Goal: Navigation & Orientation: Find specific page/section

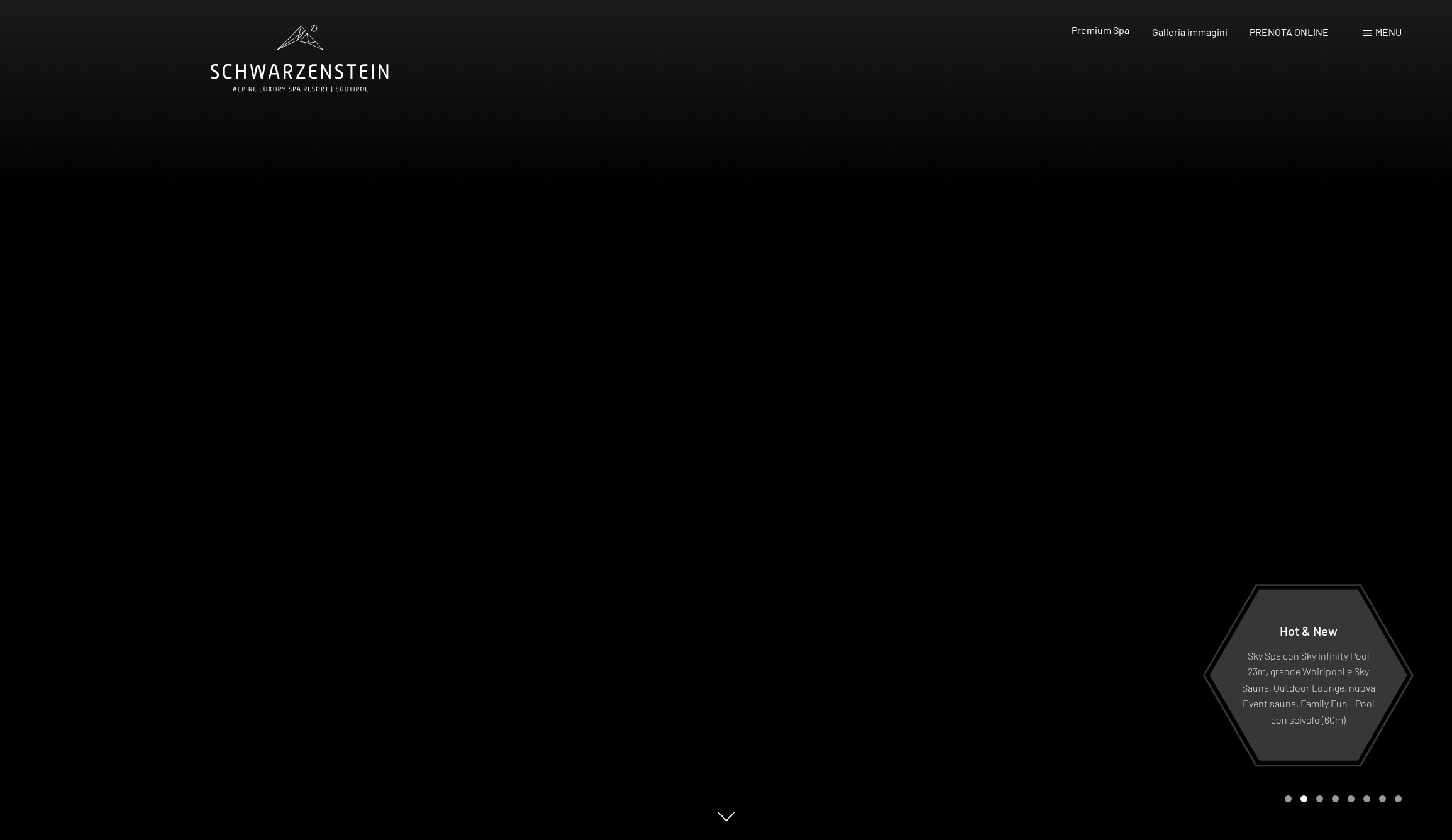
click at [1097, 33] on span "Premium Spa" at bounding box center [1100, 30] width 58 height 12
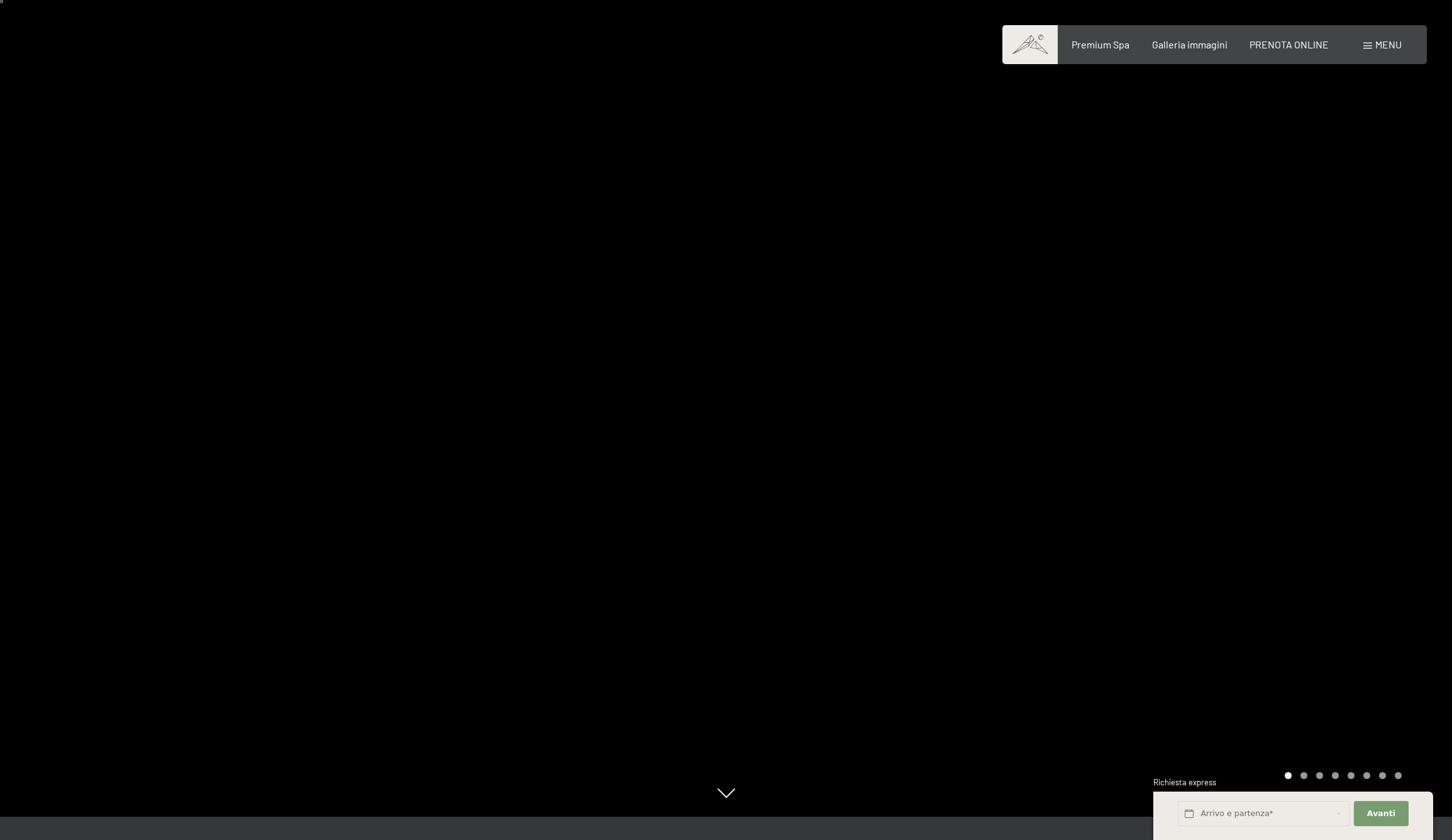
scroll to position [22, 0]
click at [1093, 47] on span "Premium Spa" at bounding box center [1100, 42] width 58 height 12
click at [1175, 45] on span "Galleria immagini" at bounding box center [1189, 42] width 75 height 12
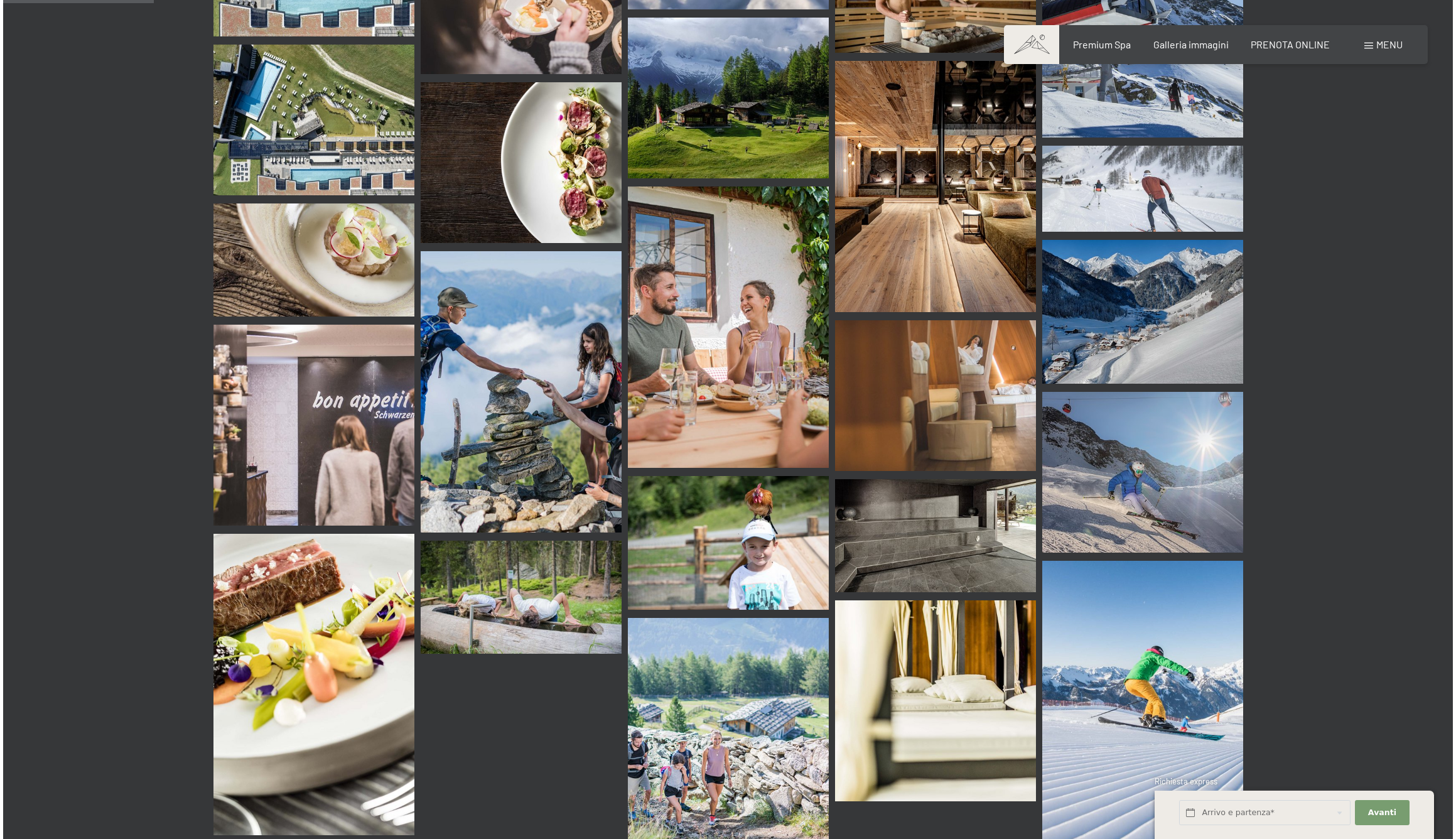
scroll to position [1635, 0]
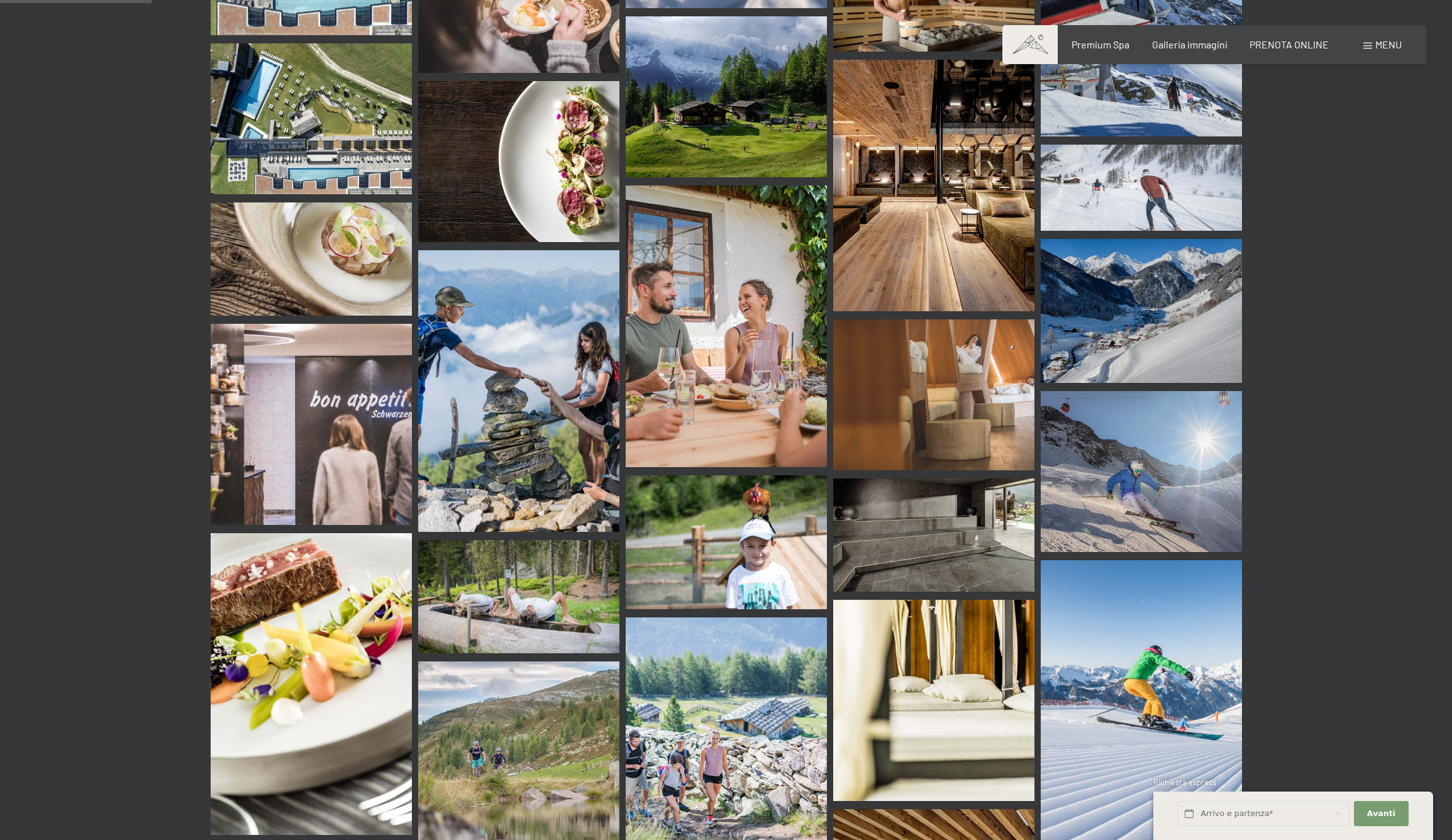
click at [1373, 43] on div "Menu" at bounding box center [1382, 44] width 38 height 14
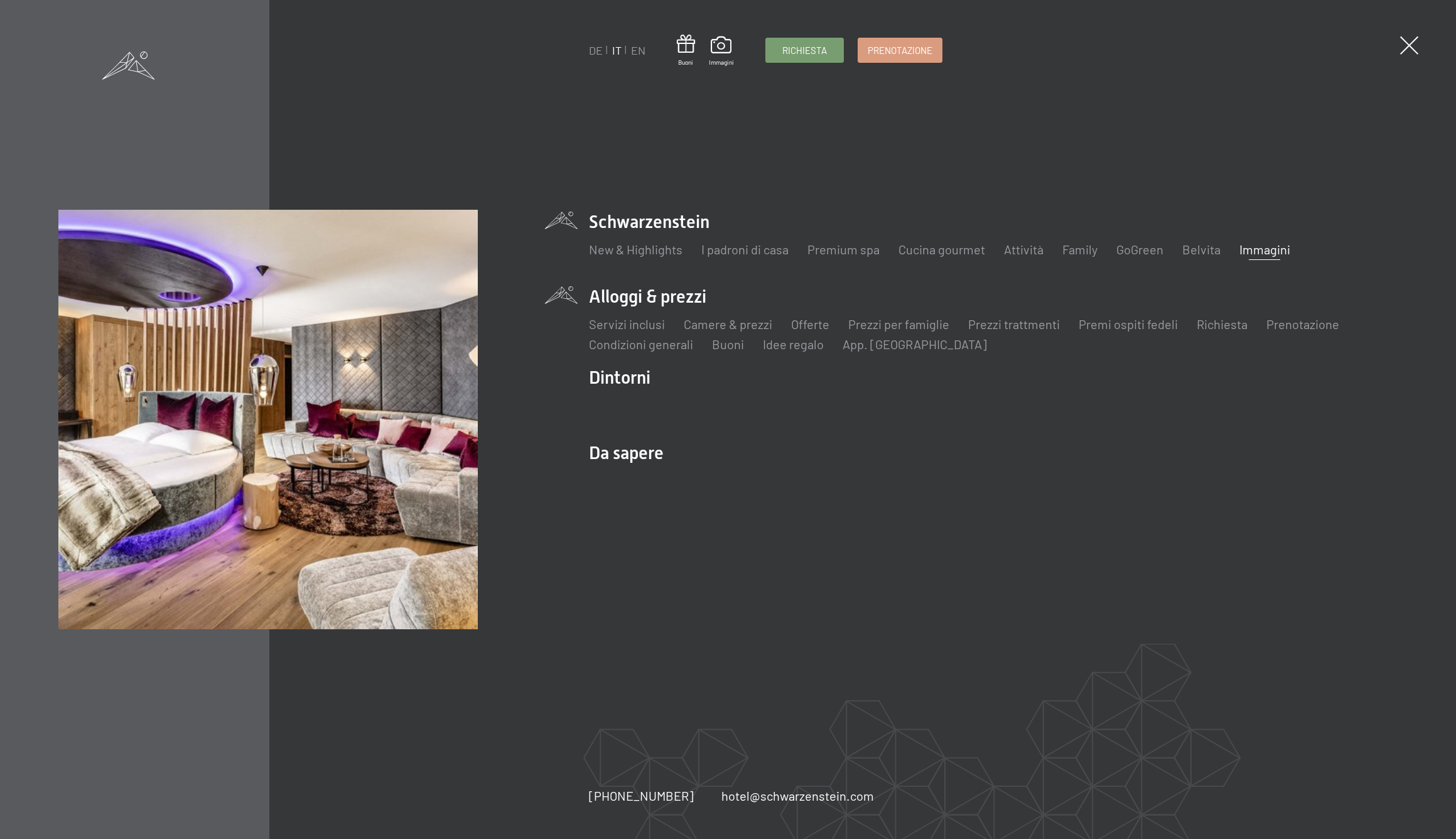
click at [615, 296] on li "Alloggi & prezzi Servizi inclusi Camere & prezzi Lista Offerte Lista Prezzi per…" at bounding box center [993, 318] width 809 height 69
click at [625, 325] on link "Servizi inclusi" at bounding box center [627, 324] width 76 height 15
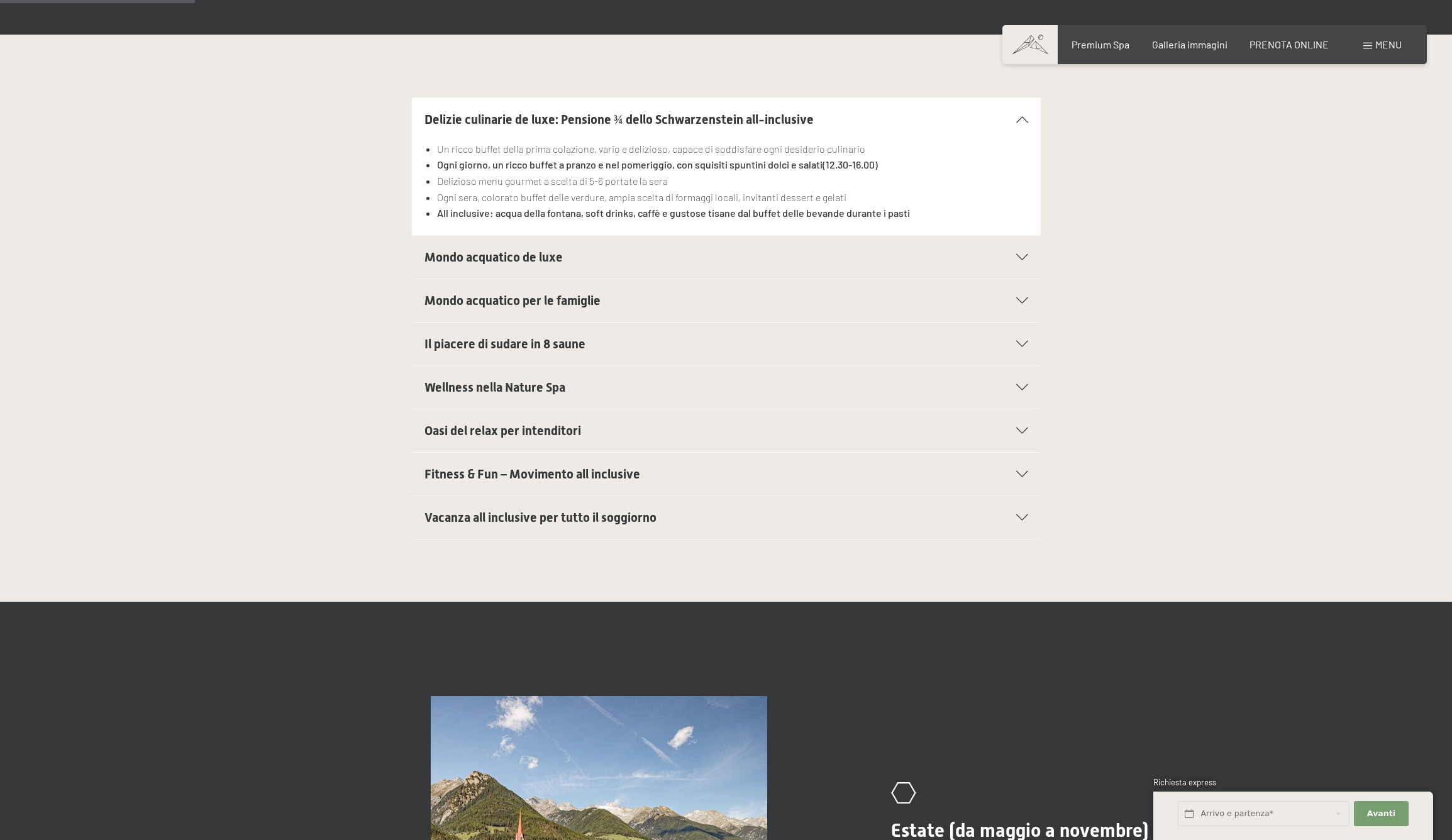
scroll to position [313, 0]
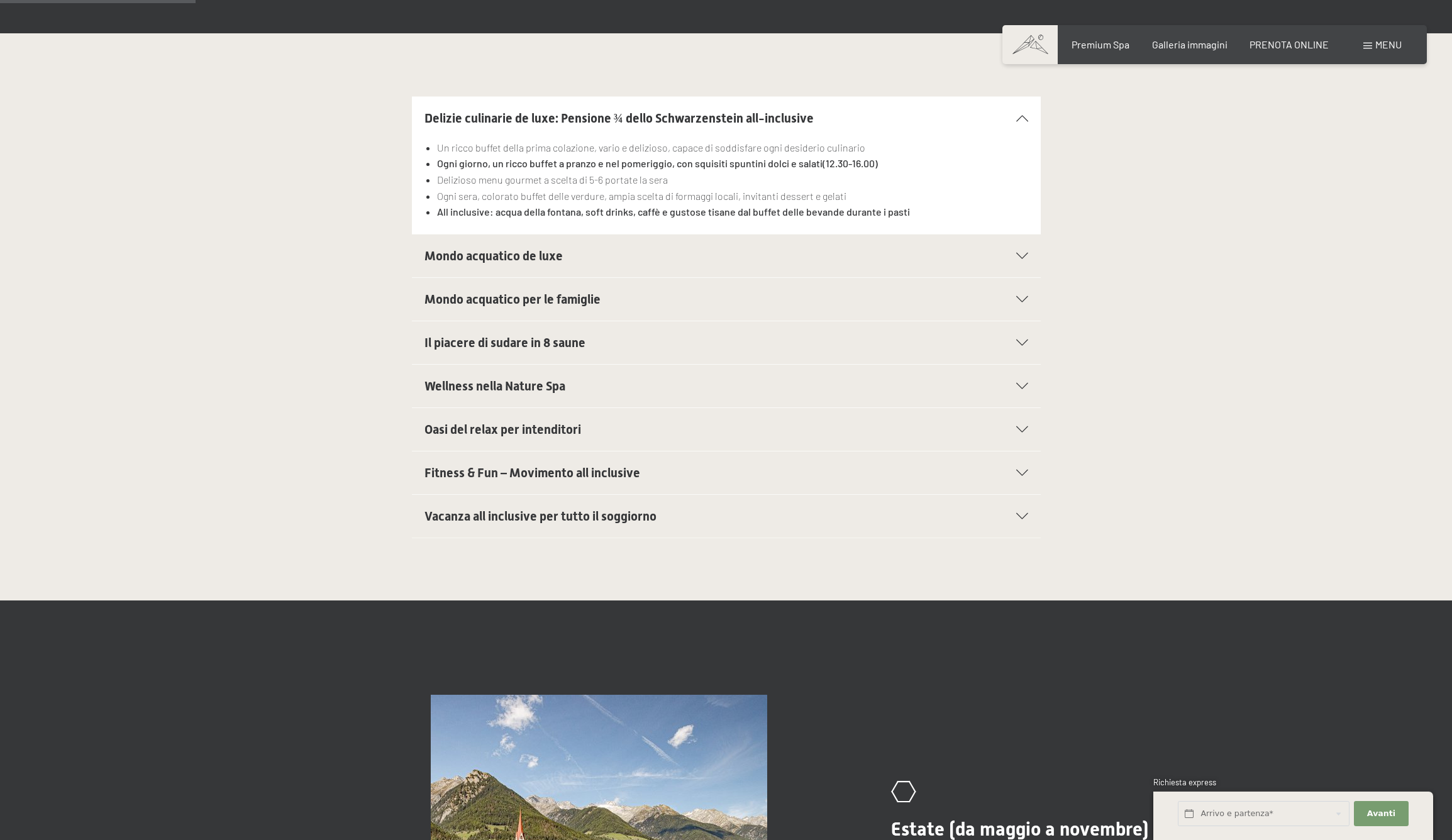
click at [622, 300] on h2 "Mondo acquatico per le famiglie" at bounding box center [696, 299] width 543 height 17
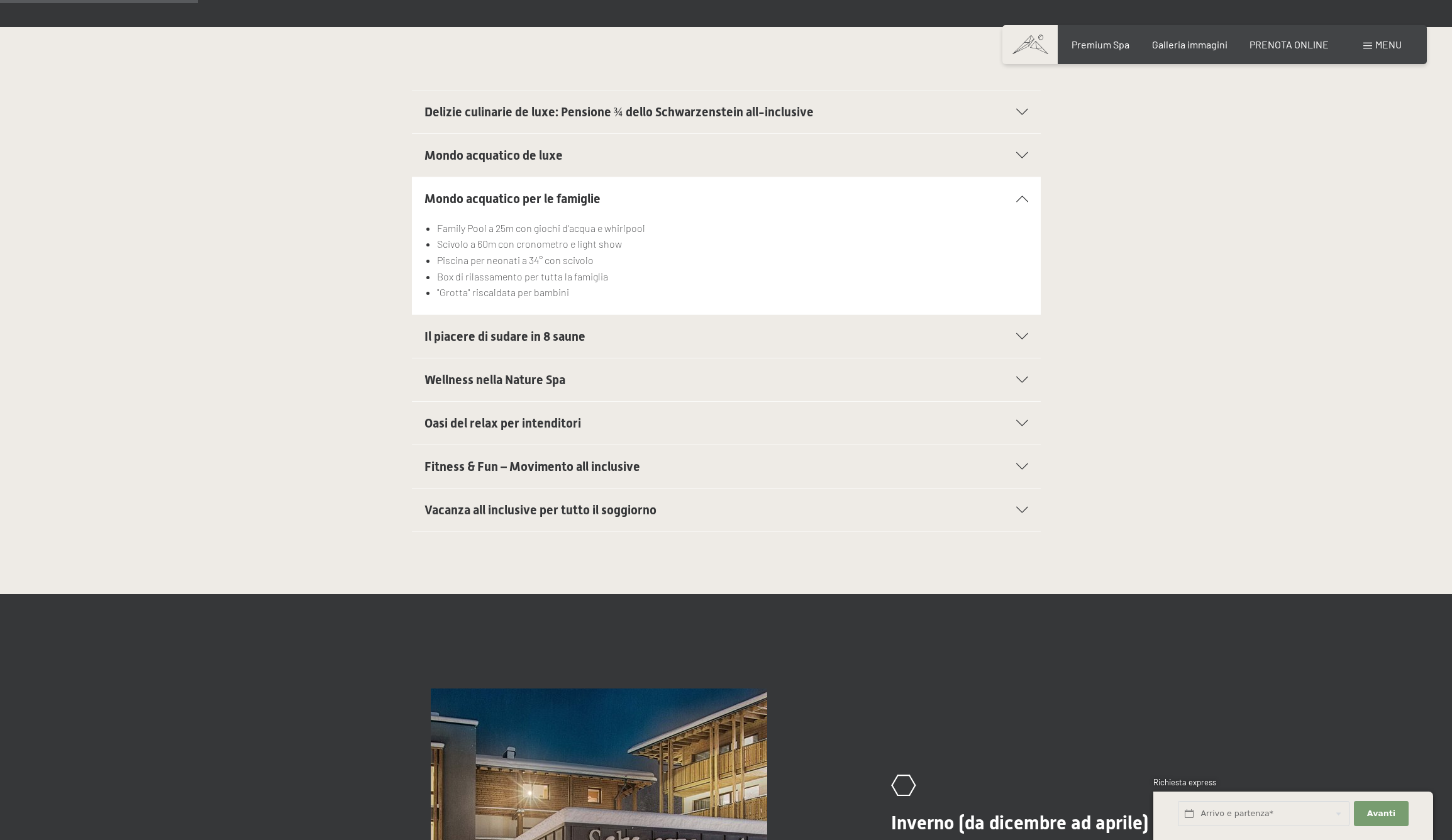
scroll to position [320, 0]
